Goal: Information Seeking & Learning: Learn about a topic

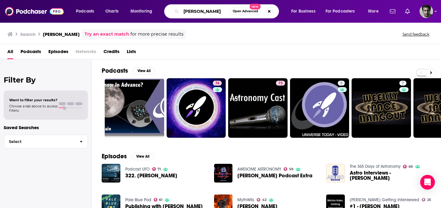
drag, startPoint x: 210, startPoint y: 13, endPoint x: 161, endPoint y: 1, distance: 51.2
click at [158, 11] on div "Podcasts Charts Monitoring [PERSON_NAME] Open Advanced New For Business For Pod…" at bounding box center [228, 11] width 313 height 14
type input "going wild"
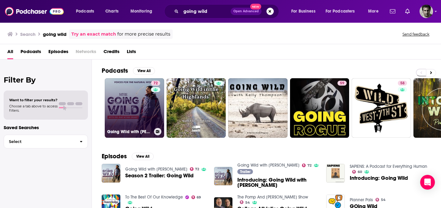
click at [142, 103] on link "72 Going Wild with [PERSON_NAME]" at bounding box center [134, 107] width 59 height 59
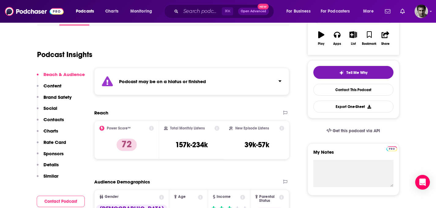
scroll to position [107, 0]
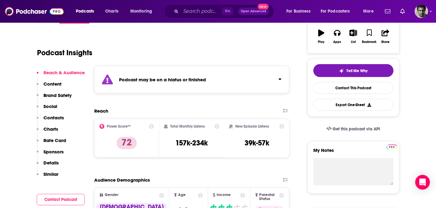
click at [53, 81] on p "Content" at bounding box center [52, 84] width 18 height 6
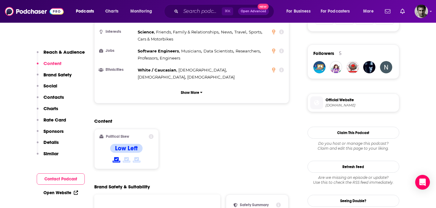
scroll to position [428, 0]
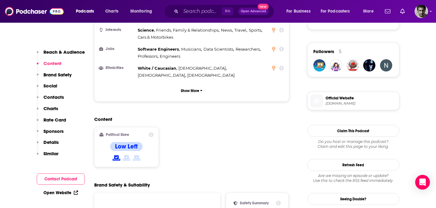
click at [53, 75] on p "Brand Safety" at bounding box center [57, 75] width 28 height 6
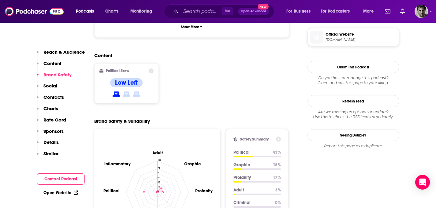
scroll to position [494, 0]
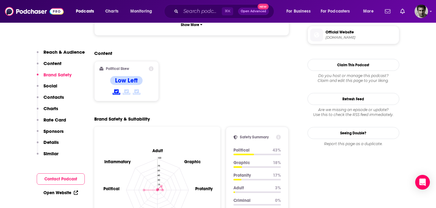
click at [52, 85] on p "Social" at bounding box center [50, 86] width 14 height 6
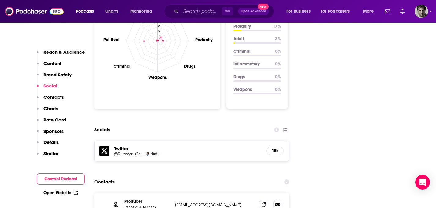
scroll to position [651, 0]
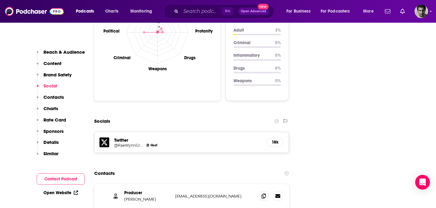
click at [55, 72] on p "Brand Safety" at bounding box center [57, 75] width 28 height 6
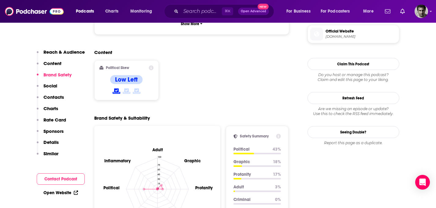
scroll to position [494, 0]
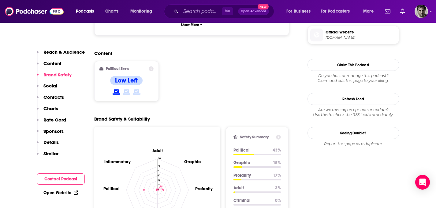
click at [52, 84] on p "Social" at bounding box center [50, 86] width 14 height 6
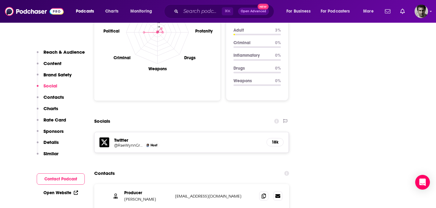
click at [51, 95] on p "Contacts" at bounding box center [53, 97] width 21 height 6
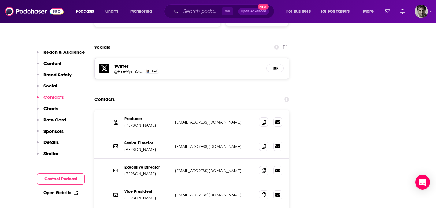
click at [49, 110] on p "Charts" at bounding box center [50, 108] width 15 height 6
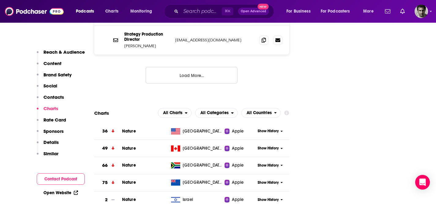
click at [49, 122] on p "Rate Card" at bounding box center [54, 120] width 23 height 6
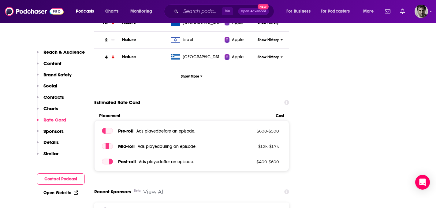
click at [54, 92] on button "Social" at bounding box center [47, 88] width 21 height 11
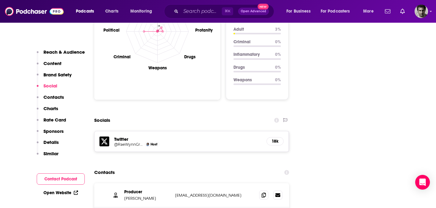
click at [54, 94] on p "Contacts" at bounding box center [53, 97] width 21 height 6
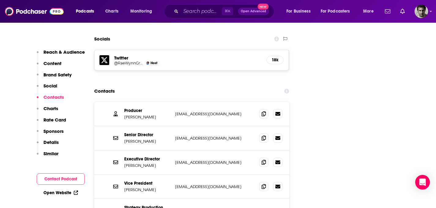
scroll to position [752, 0]
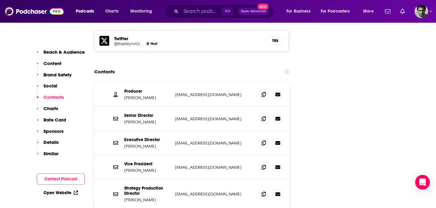
click at [49, 109] on p "Charts" at bounding box center [50, 108] width 15 height 6
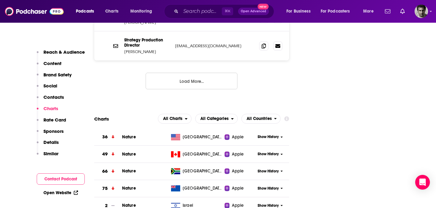
click at [53, 119] on p "Rate Card" at bounding box center [54, 120] width 23 height 6
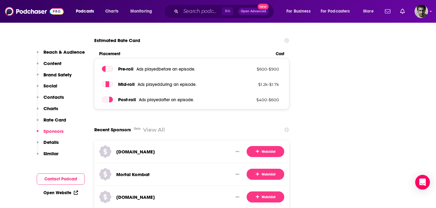
click at [54, 142] on p "Details" at bounding box center [50, 142] width 15 height 6
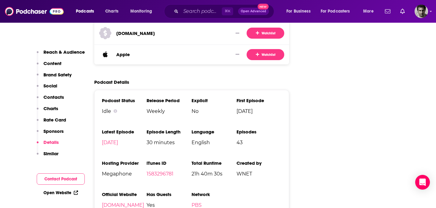
scroll to position [1306, 0]
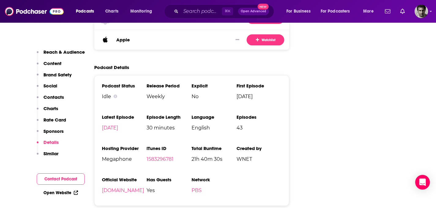
click at [50, 155] on p "Similar" at bounding box center [50, 153] width 15 height 6
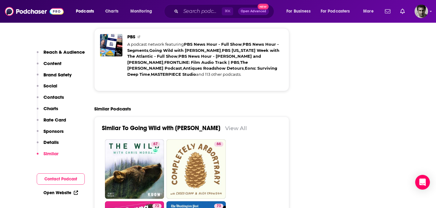
click at [57, 142] on p "Details" at bounding box center [50, 142] width 15 height 6
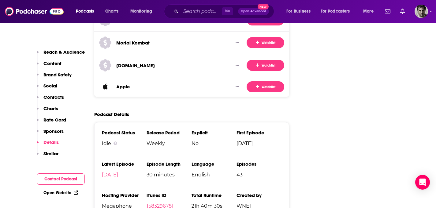
scroll to position [1257, 0]
